Goal: Check status: Check status

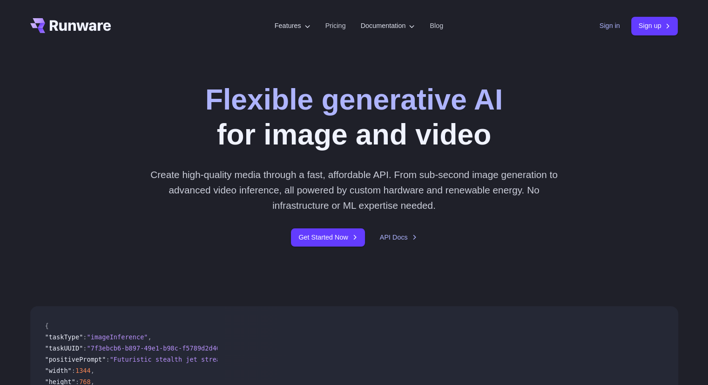
click at [603, 27] on link "Sign in" at bounding box center [610, 25] width 20 height 11
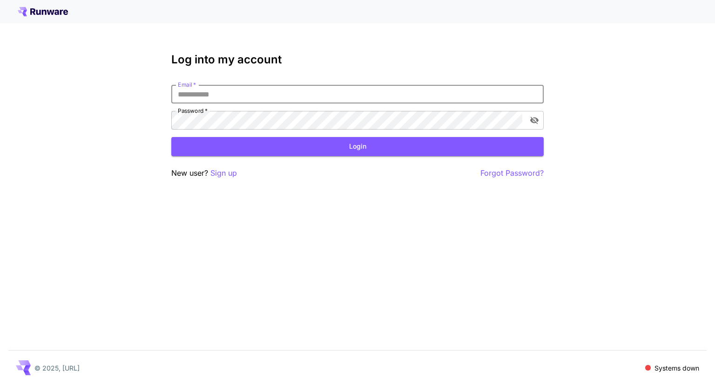
click at [365, 96] on input "Email   *" at bounding box center [357, 94] width 372 height 19
type input "**********"
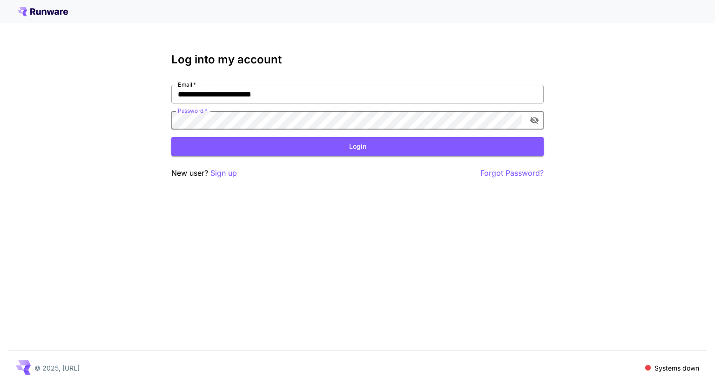
click button "Login" at bounding box center [357, 146] width 372 height 19
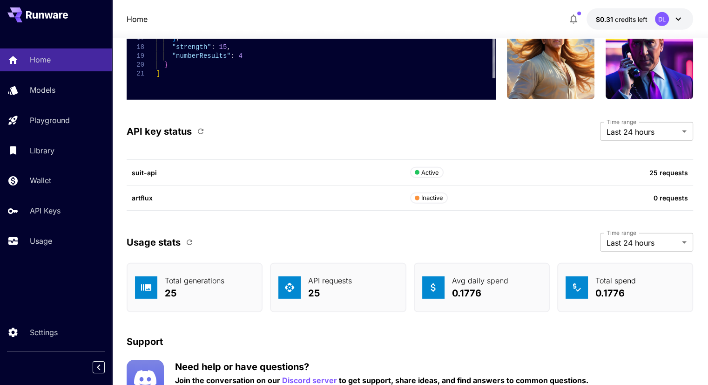
scroll to position [2712, 0]
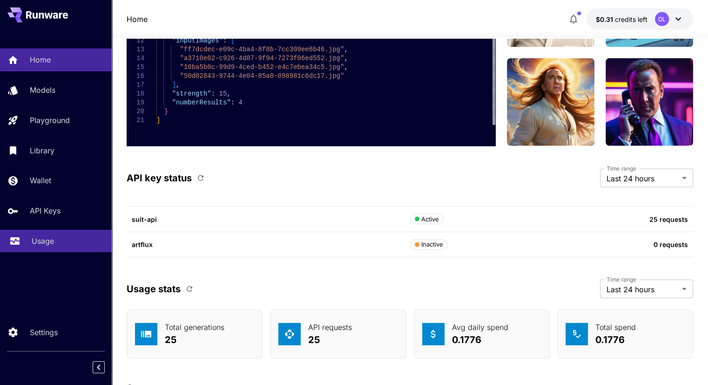
click at [68, 246] on div "Usage" at bounding box center [68, 240] width 73 height 11
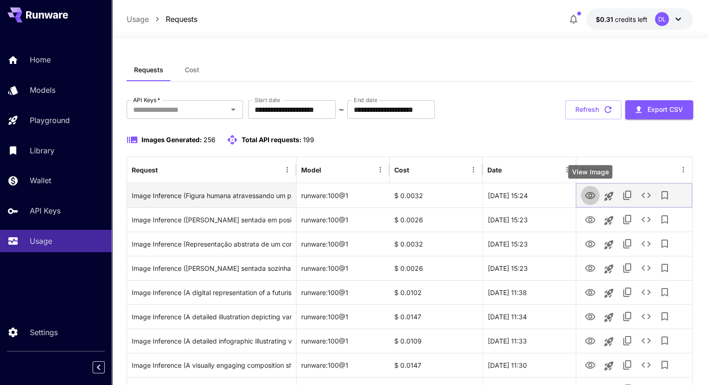
click at [589, 197] on icon "View Image" at bounding box center [590, 195] width 11 height 11
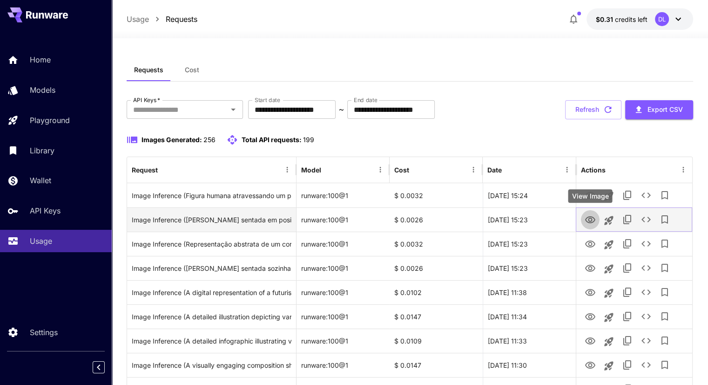
click at [588, 223] on icon "View Image" at bounding box center [590, 219] width 11 height 11
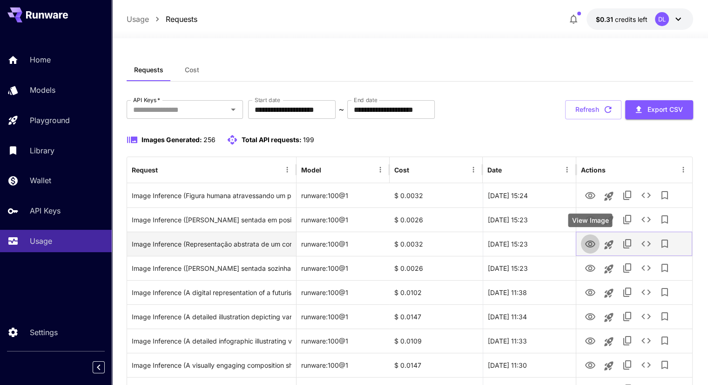
click at [590, 244] on icon "View Image" at bounding box center [590, 243] width 10 height 7
